Goal: Transaction & Acquisition: Purchase product/service

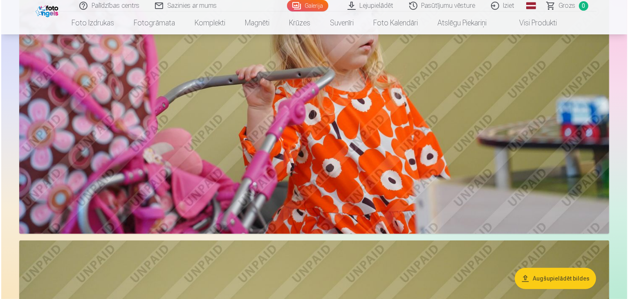
scroll to position [3432, 0]
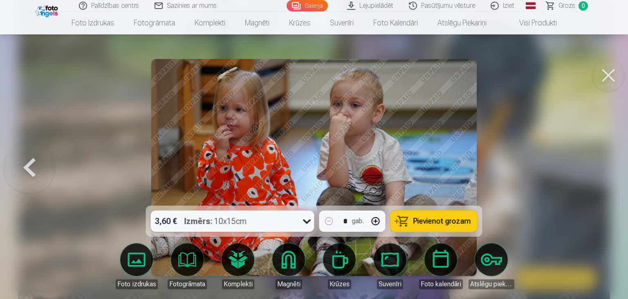
click at [299, 231] on div "3,60 € Izmērs : 10x15cm" at bounding box center [225, 220] width 148 height 21
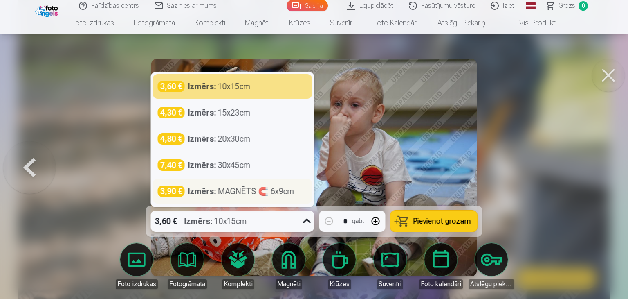
click at [247, 197] on div "Izmērs : MAGNĒTS 🧲 6x9cm" at bounding box center [241, 190] width 106 height 11
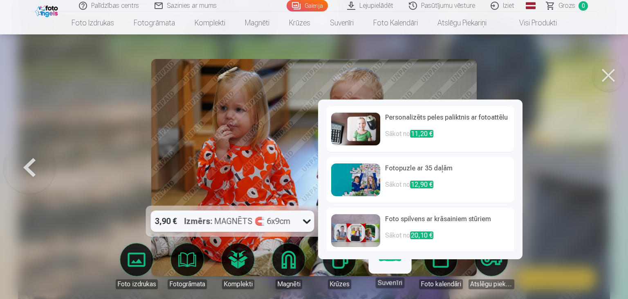
click at [365, 279] on link "Suvenīri" at bounding box center [390, 262] width 50 height 50
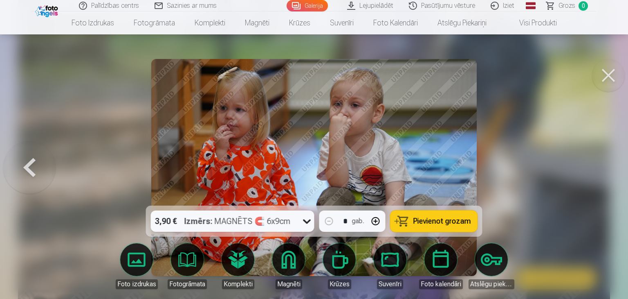
click at [294, 275] on link "Magnēti" at bounding box center [289, 266] width 46 height 46
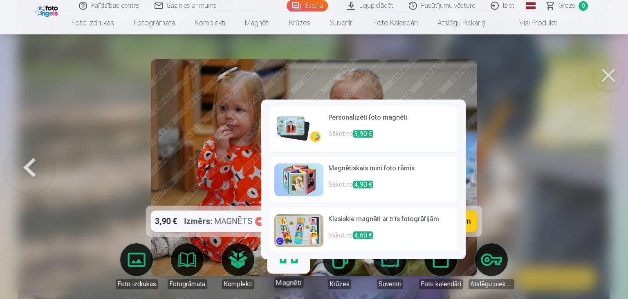
click at [261, 276] on link "Komplekti" at bounding box center [238, 266] width 46 height 46
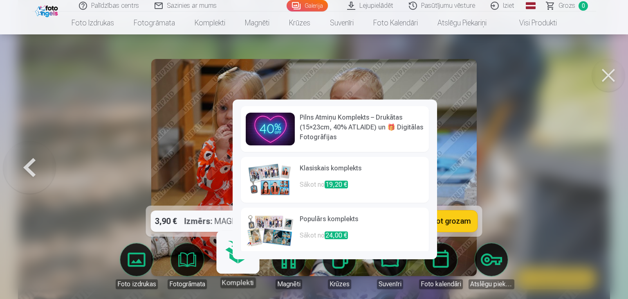
click at [210, 276] on link "Fotogrāmata" at bounding box center [187, 266] width 46 height 46
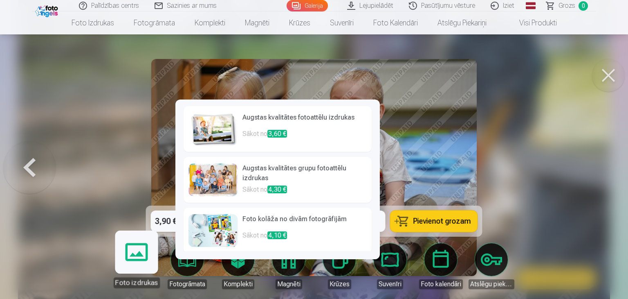
click at [162, 277] on link "Foto izdrukas" at bounding box center [136, 262] width 50 height 50
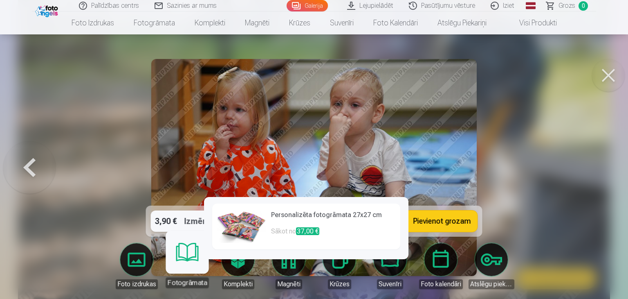
click at [212, 279] on link "Fotogrāmata" at bounding box center [187, 262] width 50 height 50
click at [247, 233] on img at bounding box center [241, 226] width 49 height 33
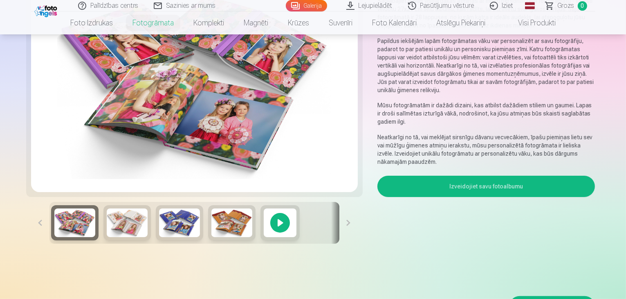
scroll to position [82, 0]
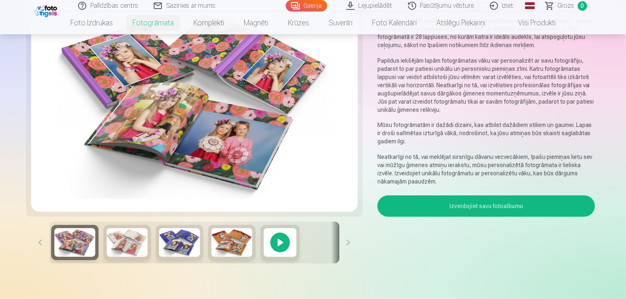
click at [107, 255] on img at bounding box center [127, 242] width 41 height 29
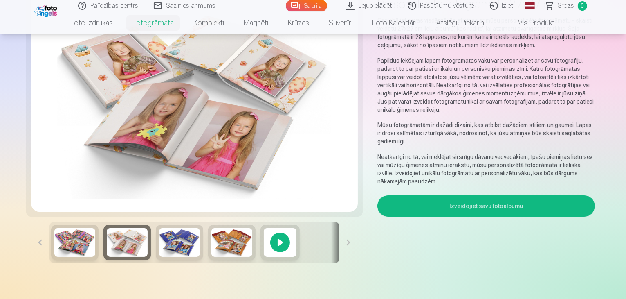
click at [159, 256] on img at bounding box center [179, 242] width 41 height 29
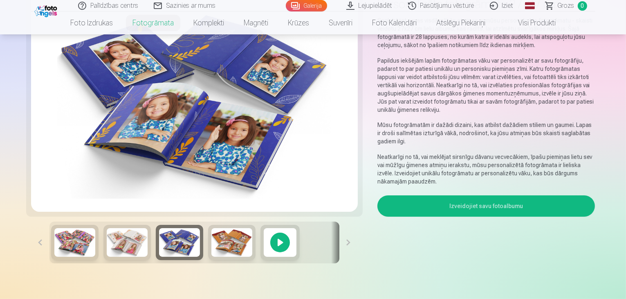
click at [211, 256] on img at bounding box center [231, 242] width 41 height 29
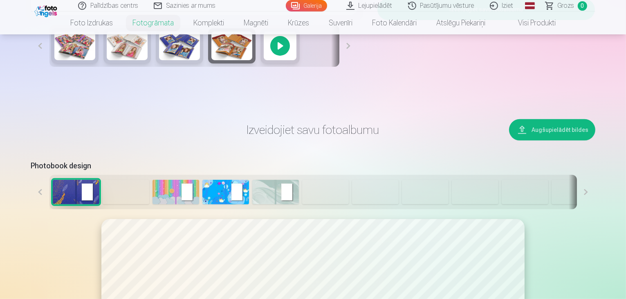
scroll to position [286, 0]
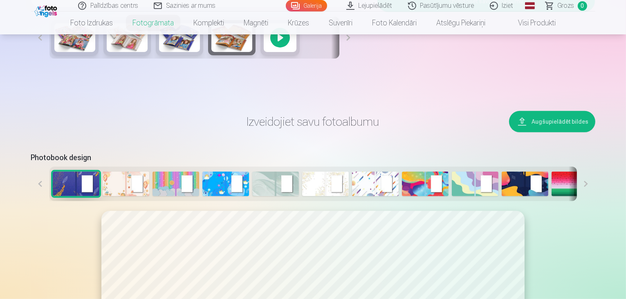
click at [352, 171] on img at bounding box center [375, 183] width 47 height 25
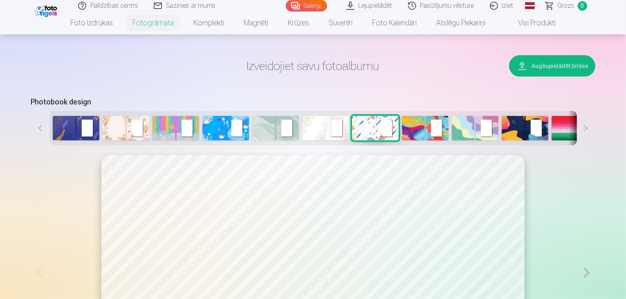
scroll to position [409, 0]
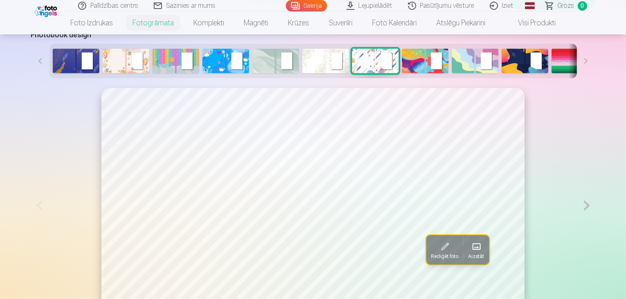
click at [386, 44] on div at bounding box center [313, 61] width 528 height 34
click at [402, 49] on img at bounding box center [425, 61] width 47 height 25
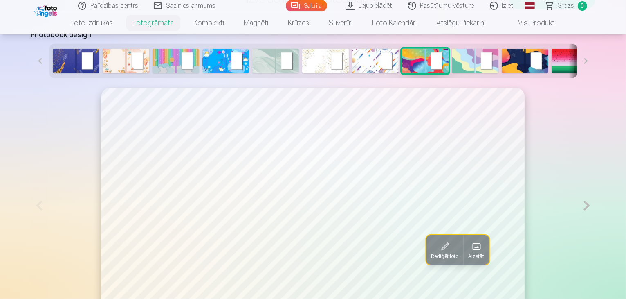
click at [552, 49] on img at bounding box center [575, 61] width 47 height 25
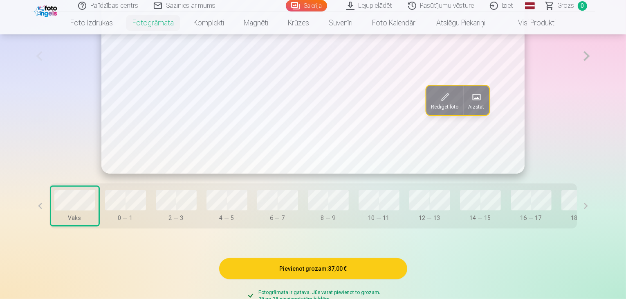
scroll to position [695, 0]
